Goal: Task Accomplishment & Management: Use online tool/utility

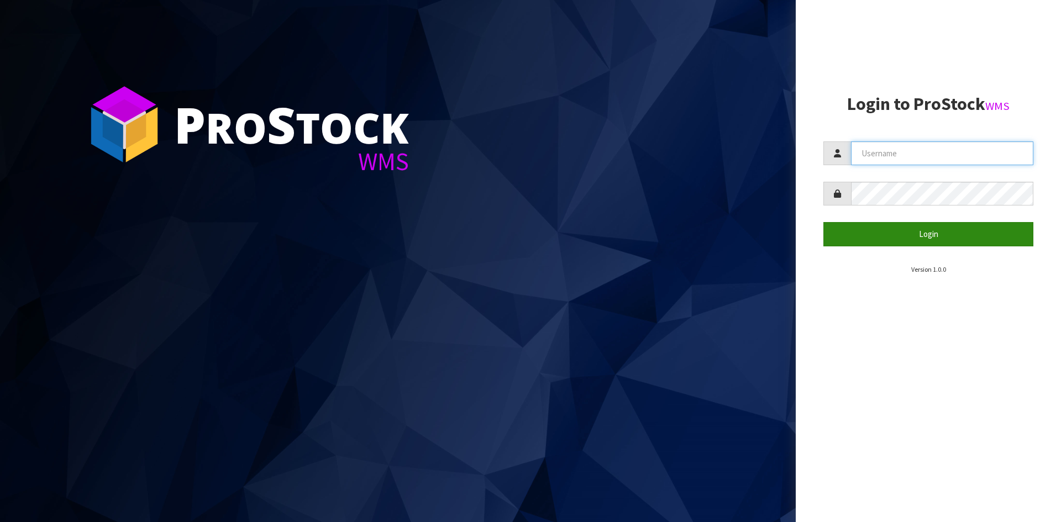
type input "j.barclay@eliteattachments.com"
click at [921, 233] on button "Login" at bounding box center [928, 234] width 210 height 24
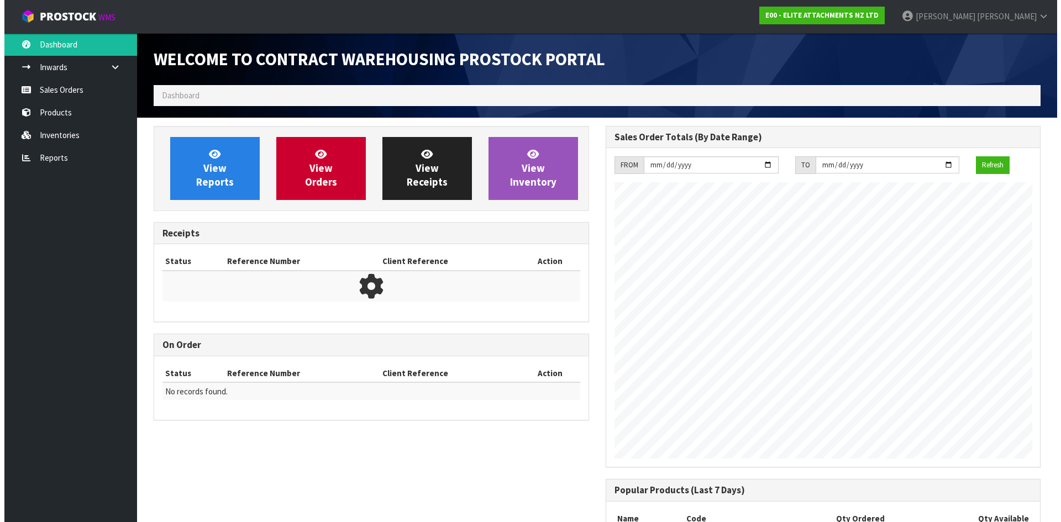
scroll to position [552205, 552205]
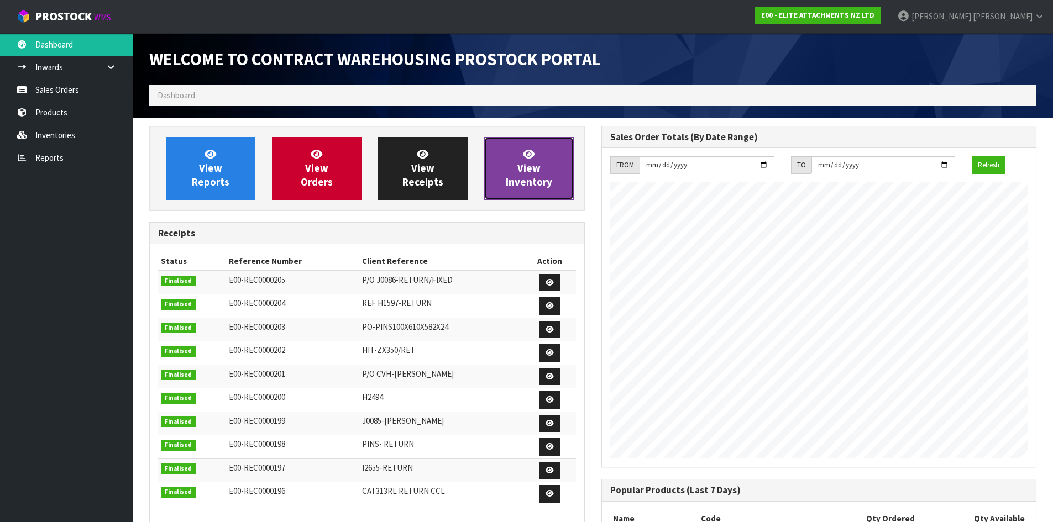
click at [510, 169] on link "View Inventory" at bounding box center [529, 168] width 90 height 63
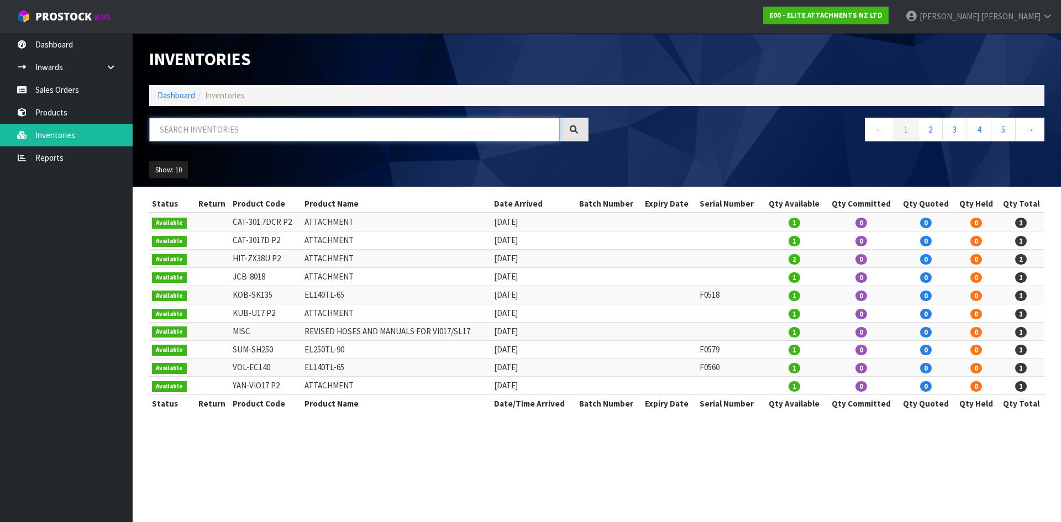
click at [250, 130] on input "text" at bounding box center [354, 130] width 411 height 24
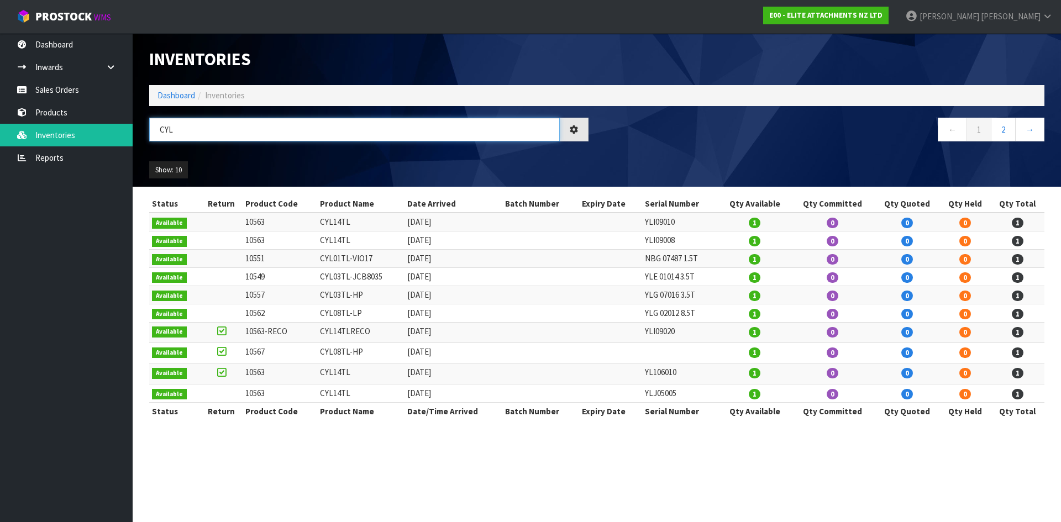
drag, startPoint x: 177, startPoint y: 129, endPoint x: 133, endPoint y: 125, distance: 43.9
click at [133, 125] on header "Inventories Dashboard Inventories CYL ← 1 2 → Show: 10 5 10 25 50 All Show Stock" at bounding box center [597, 110] width 928 height 154
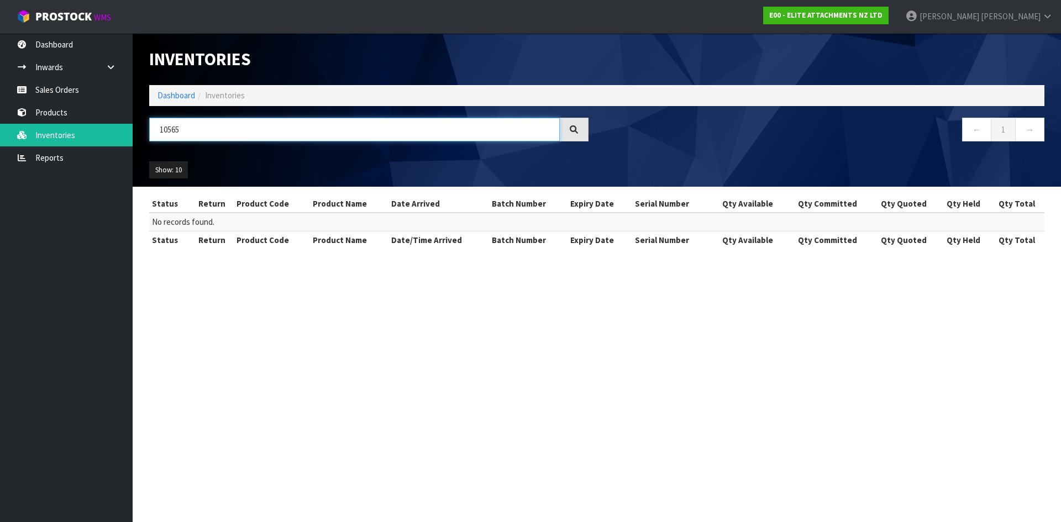
type input "10565"
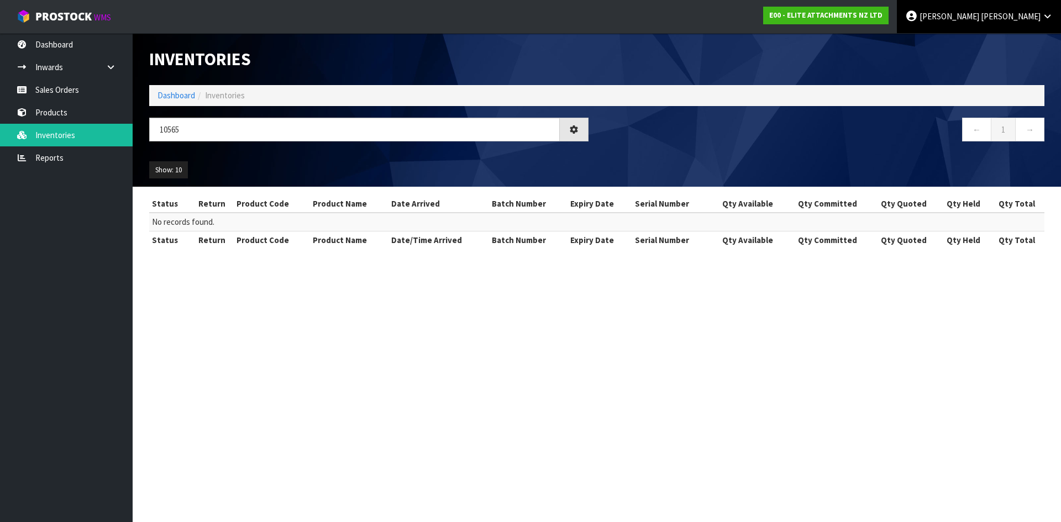
click at [1016, 15] on span "Barclay" at bounding box center [1011, 16] width 60 height 11
click at [1007, 49] on link "Logout" at bounding box center [1016, 43] width 87 height 15
